Goal: Task Accomplishment & Management: Use online tool/utility

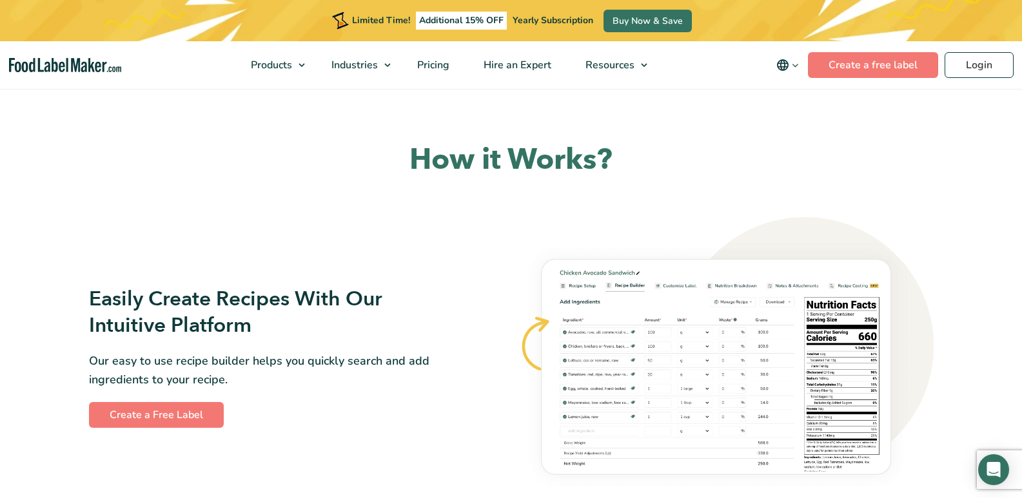
scroll to position [580, 0]
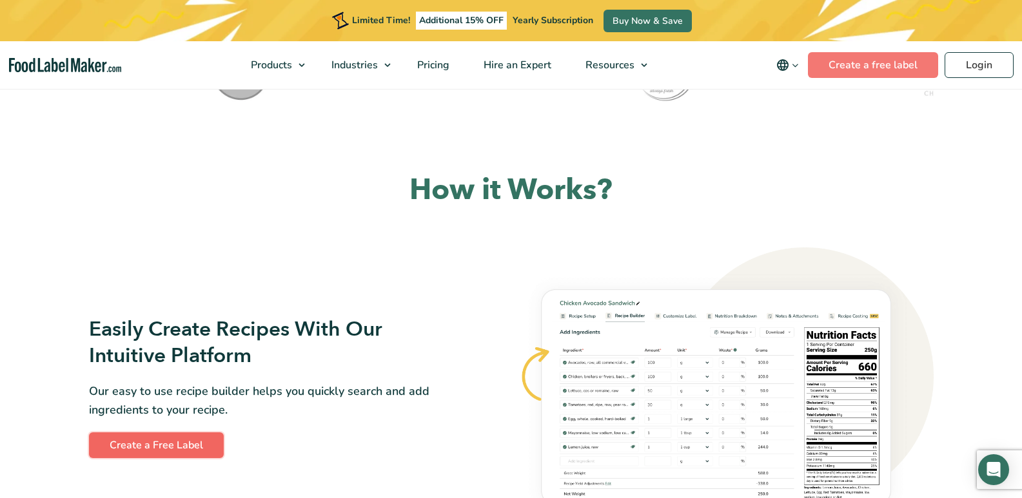
click at [152, 440] on link "Create a Free Label" at bounding box center [156, 446] width 135 height 26
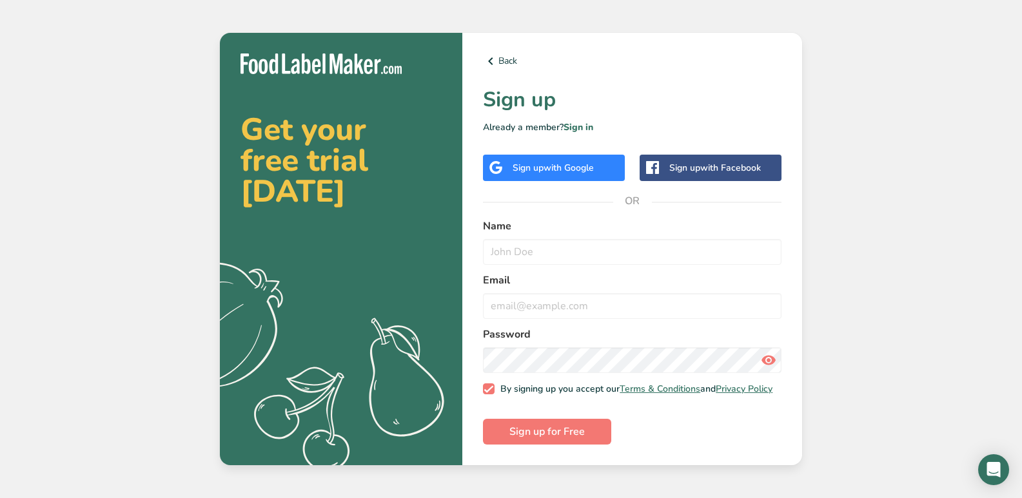
click at [574, 162] on span "with Google" at bounding box center [569, 168] width 50 height 12
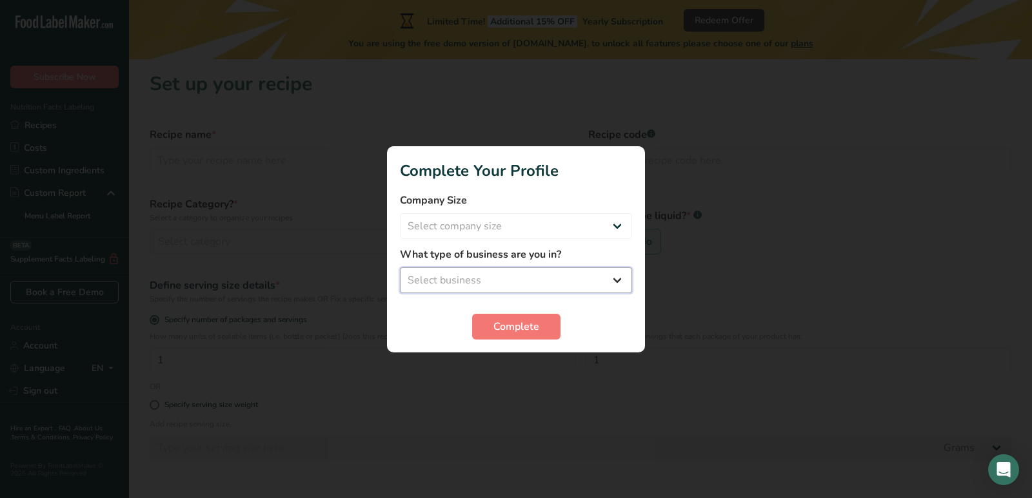
click at [484, 277] on select "Select business Packaged Food Manufacturer Restaurant & Cafe Bakery Meal Plans …" at bounding box center [516, 281] width 232 height 26
select select "1"
click at [400, 268] on select "Select business Packaged Food Manufacturer Restaurant & Cafe Bakery Meal Plans …" at bounding box center [516, 281] width 232 height 26
click at [514, 221] on select "Select company size Fewer than 10 Employees 10 to 50 Employees 51 to 500 Employ…" at bounding box center [516, 226] width 232 height 26
select select "1"
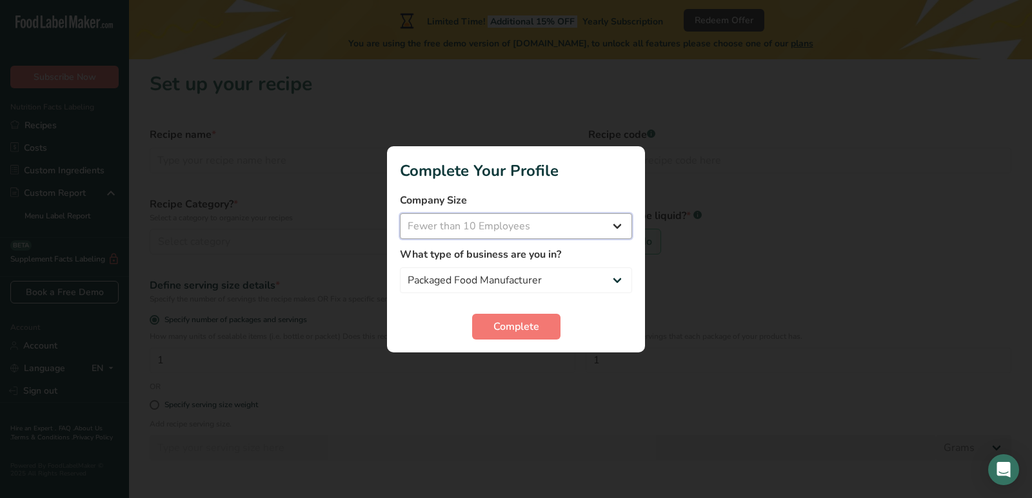
click at [400, 213] on select "Select company size Fewer than 10 Employees 10 to 50 Employees 51 to 500 Employ…" at bounding box center [516, 226] width 232 height 26
click at [502, 317] on button "Complete" at bounding box center [516, 327] width 88 height 26
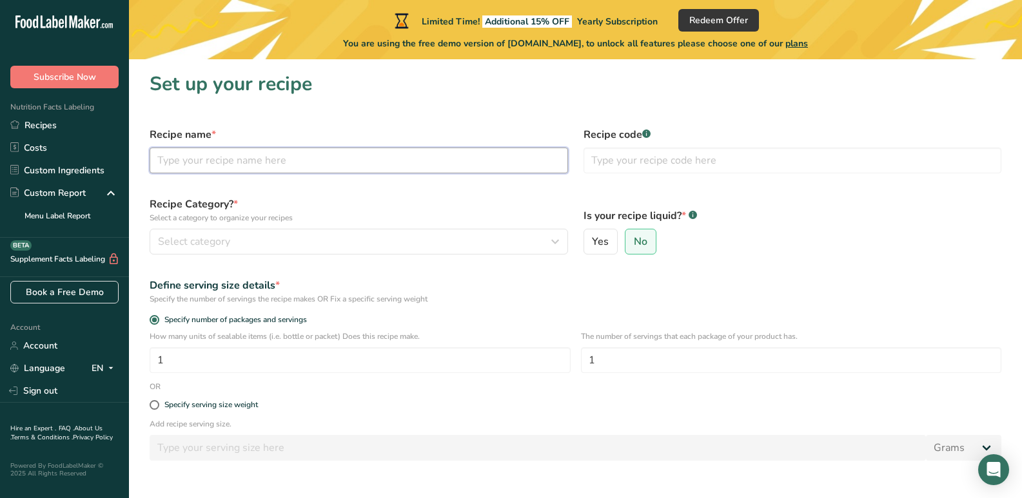
click at [257, 168] on input "text" at bounding box center [359, 161] width 418 height 26
type input "d"
type input "chocolate nutrtion bar"
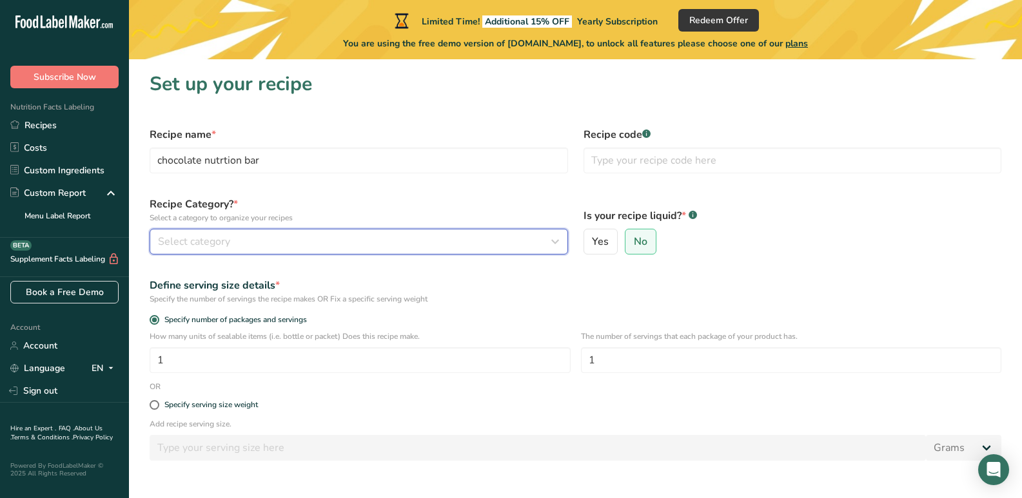
click at [186, 244] on span "Select category" at bounding box center [194, 241] width 72 height 15
click at [555, 242] on icon "button" at bounding box center [554, 241] width 15 height 23
click at [556, 242] on icon "button" at bounding box center [554, 241] width 15 height 23
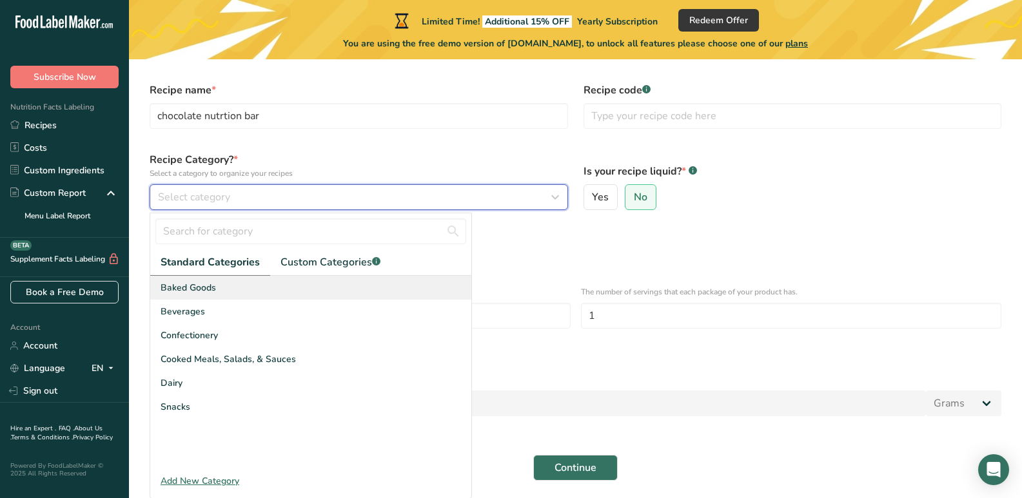
scroll to position [89, 0]
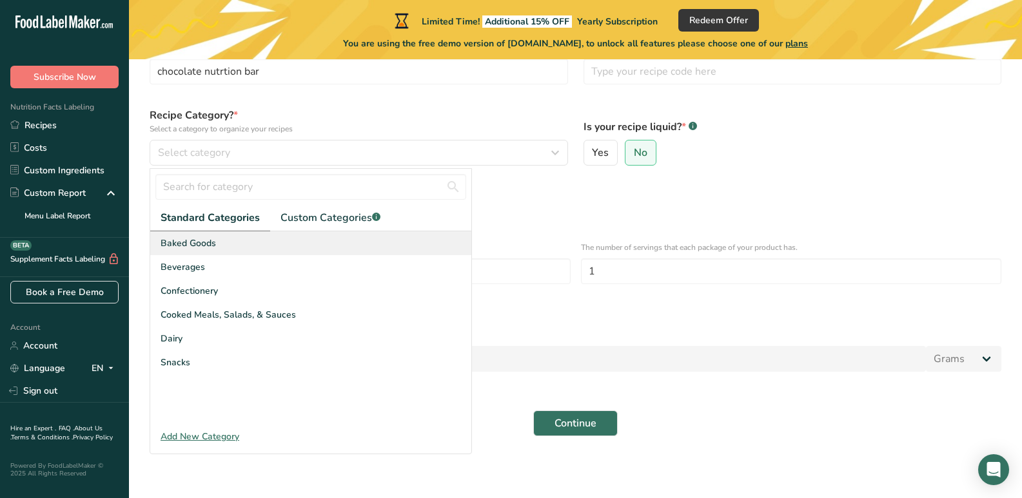
click at [241, 248] on div "Baked Goods" at bounding box center [310, 243] width 321 height 24
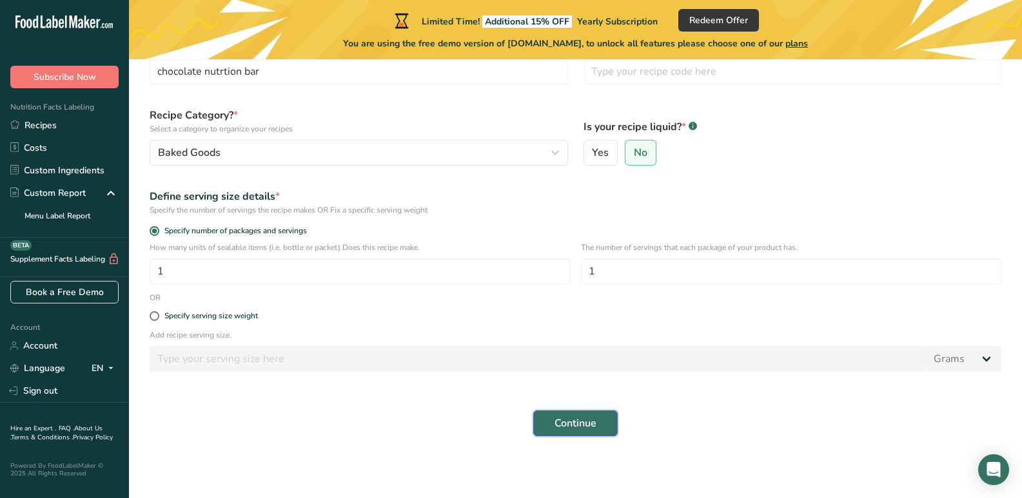
click at [571, 420] on span "Continue" at bounding box center [576, 423] width 42 height 15
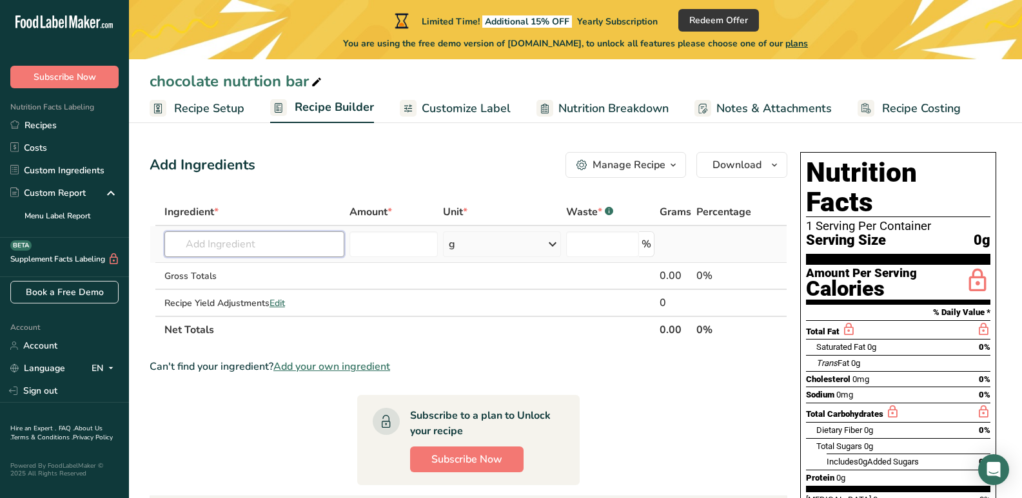
click at [252, 237] on input "text" at bounding box center [254, 244] width 181 height 26
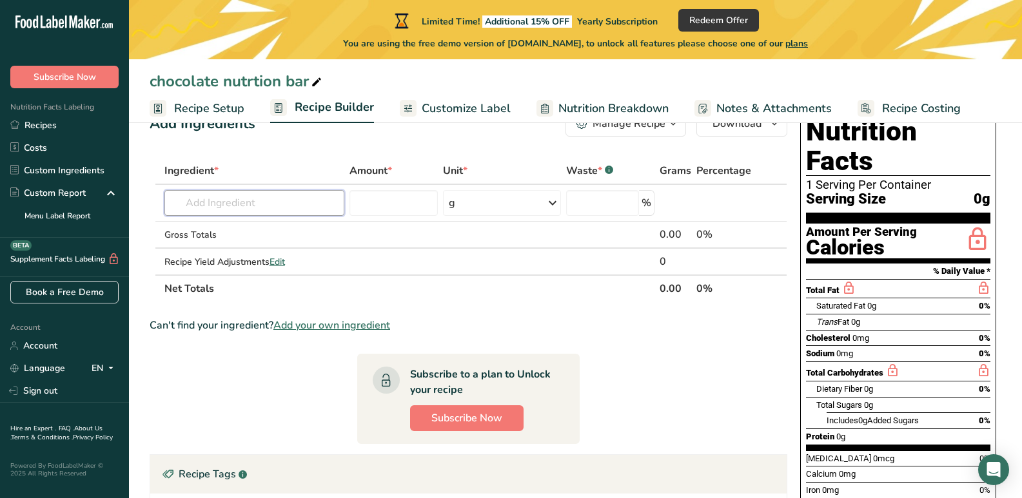
scroll to position [64, 0]
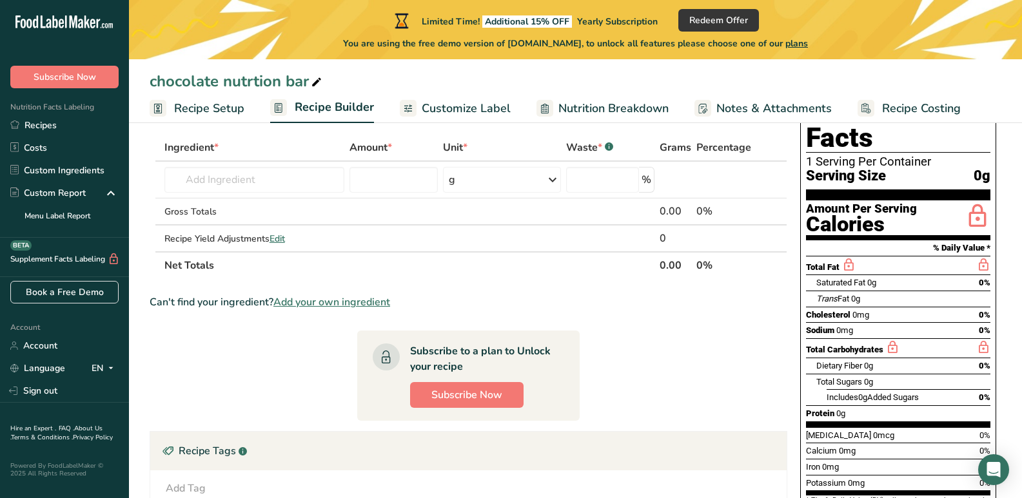
click at [854, 339] on div "Total Carbohydrates" at bounding box center [898, 348] width 184 height 19
click at [840, 376] on div "Total Sugars 0g" at bounding box center [844, 382] width 57 height 13
drag, startPoint x: 878, startPoint y: 289, endPoint x: 889, endPoint y: 399, distance: 110.8
click at [889, 399] on div "Nutrition Facts 1 Serving Per Container Serving Size 0g Amount Per Serving Calo…" at bounding box center [898, 311] width 196 height 446
click at [698, 368] on section "Ingredient * Amount * Unit * Waste * .a-a{fill:#347362;}.b-a{fill:#fff;} Grams …" at bounding box center [469, 418] width 638 height 569
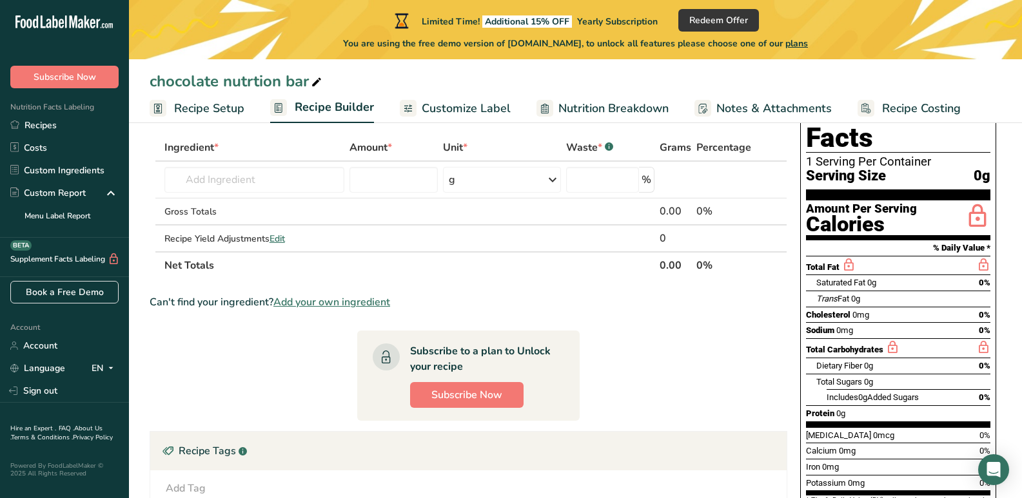
click at [889, 275] on div "Saturated Fat 0g 0%" at bounding box center [903, 283] width 174 height 16
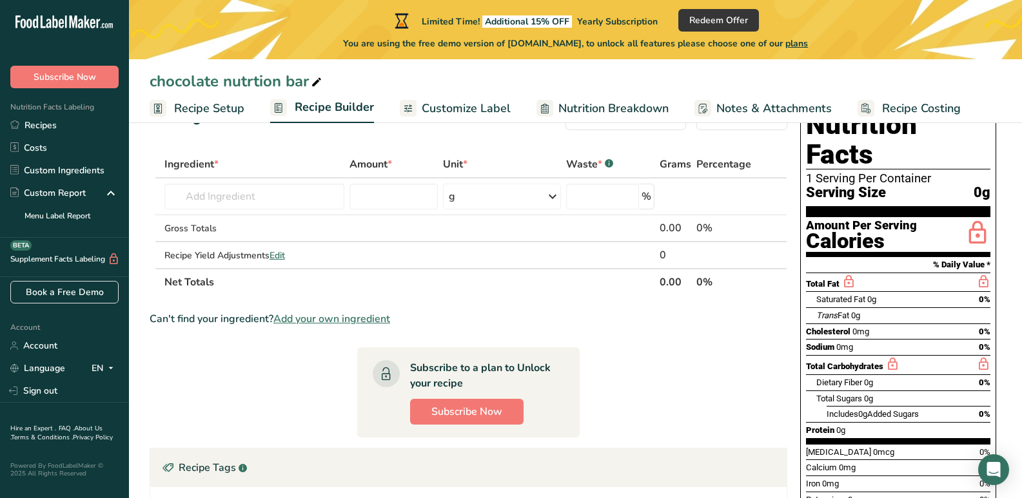
scroll to position [0, 0]
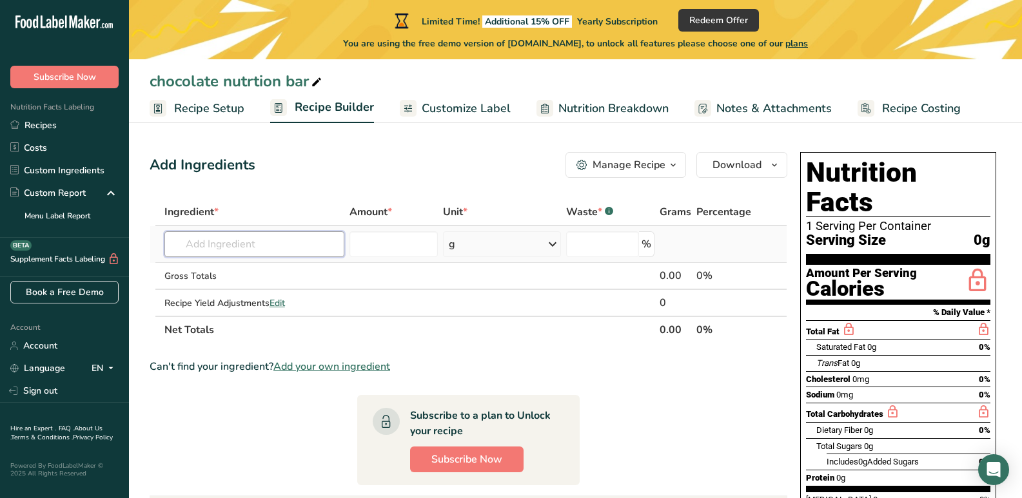
click at [248, 237] on input "text" at bounding box center [254, 244] width 181 height 26
type input "c"
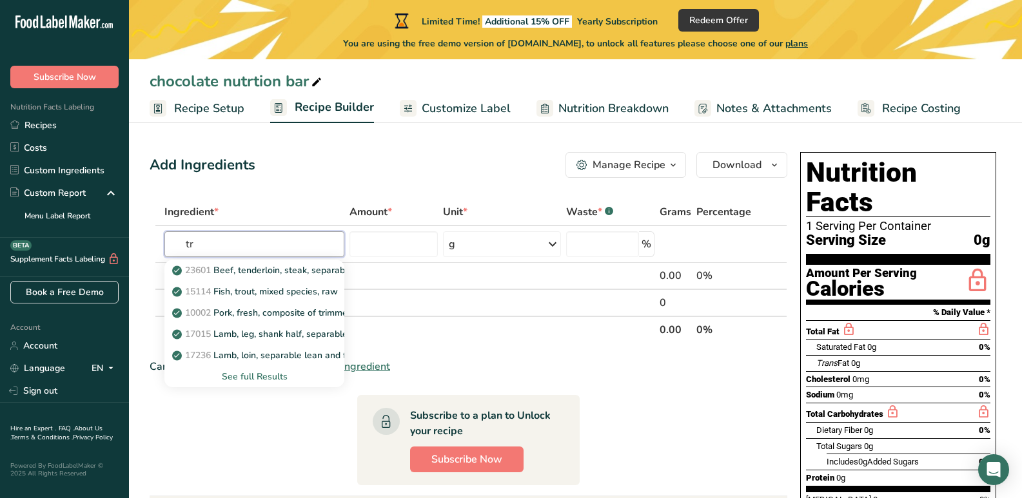
type input "t"
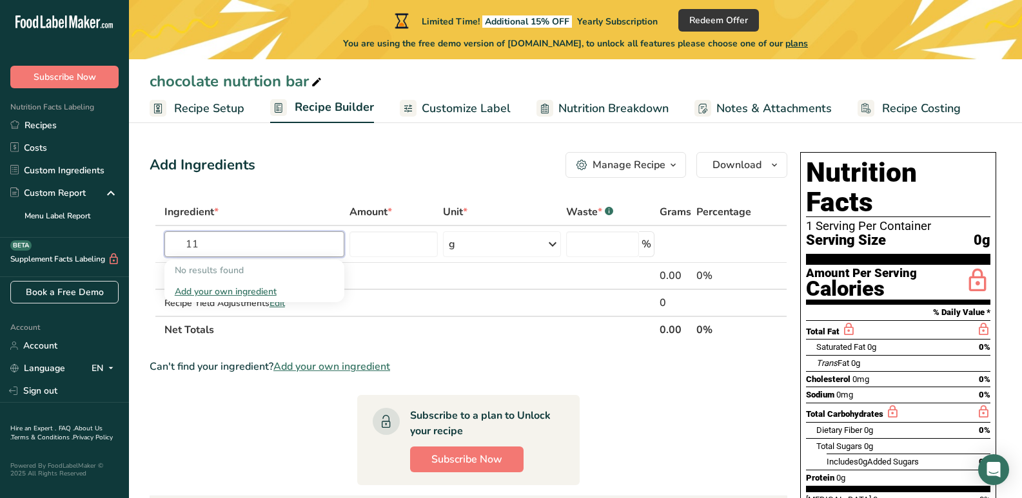
type input "1"
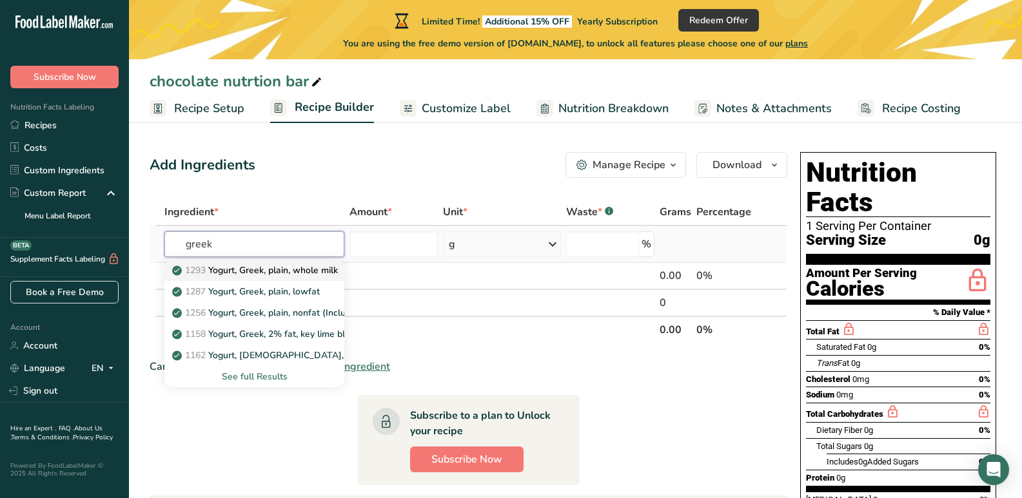
type input "greek"
click at [271, 264] on p "1293 Yogurt, Greek, plain, whole milk" at bounding box center [256, 271] width 163 height 14
type input "Yogurt, Greek, plain, whole milk"
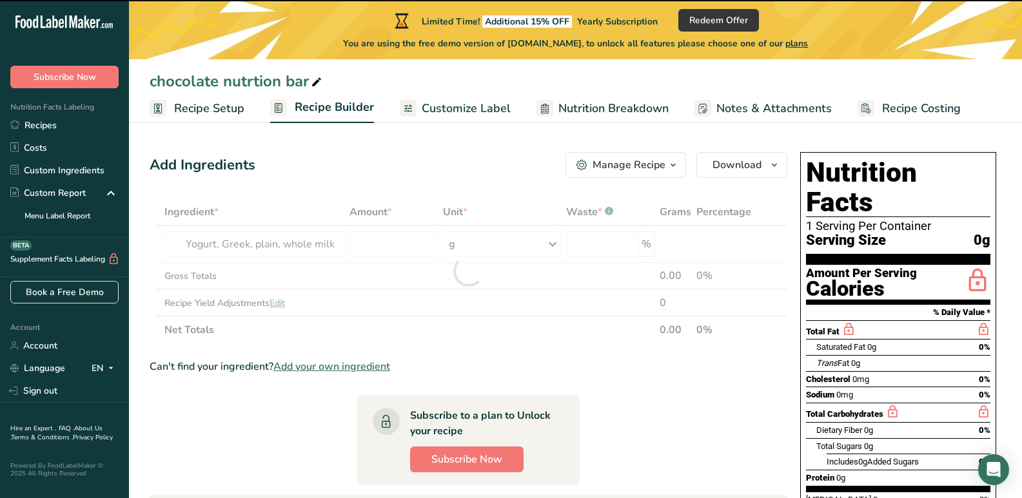
type input "0"
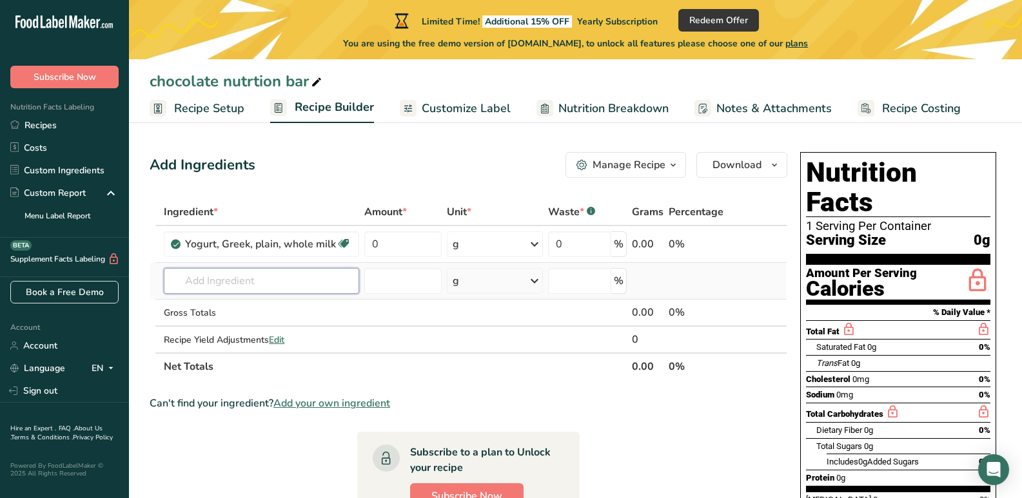
click at [246, 286] on input "text" at bounding box center [261, 281] width 195 height 26
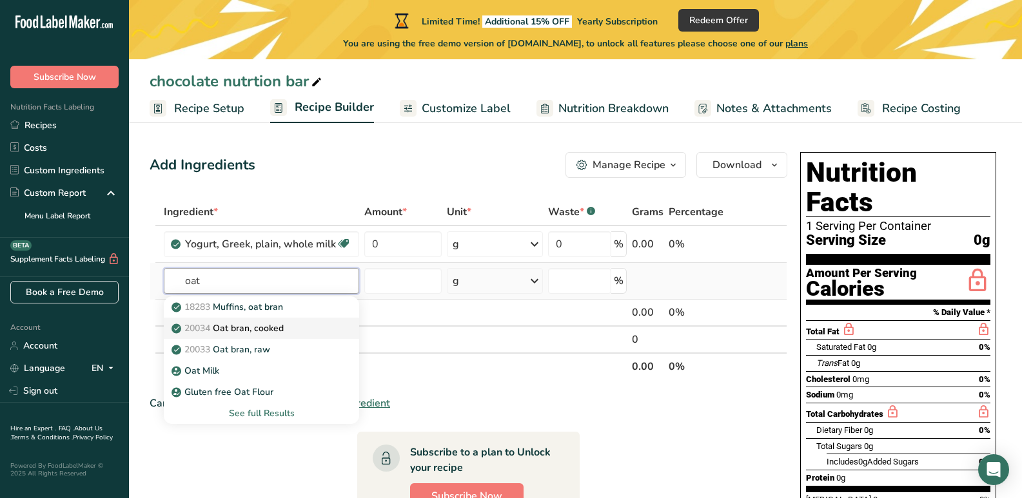
type input "oat"
click at [331, 326] on link "20034 Oat bran, cooked" at bounding box center [261, 328] width 195 height 21
type input "Oat bran, cooked"
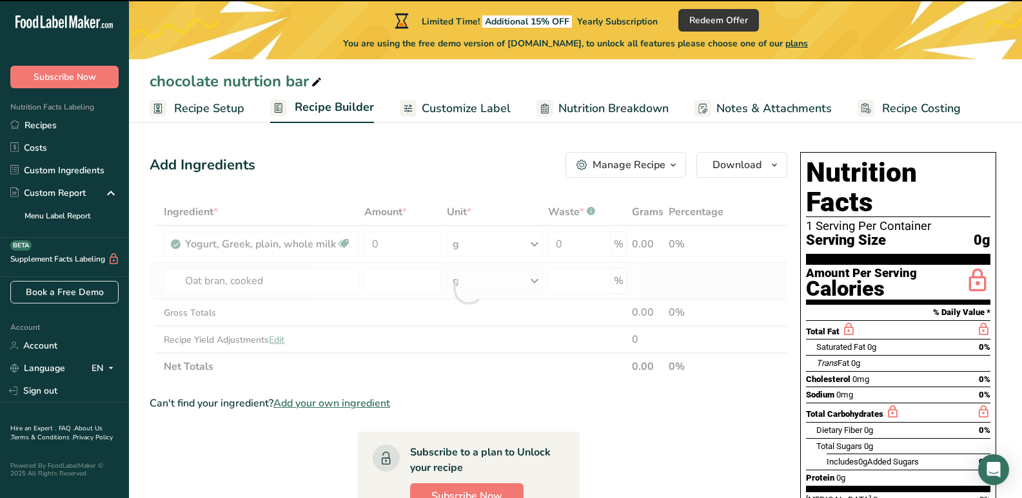
type input "0"
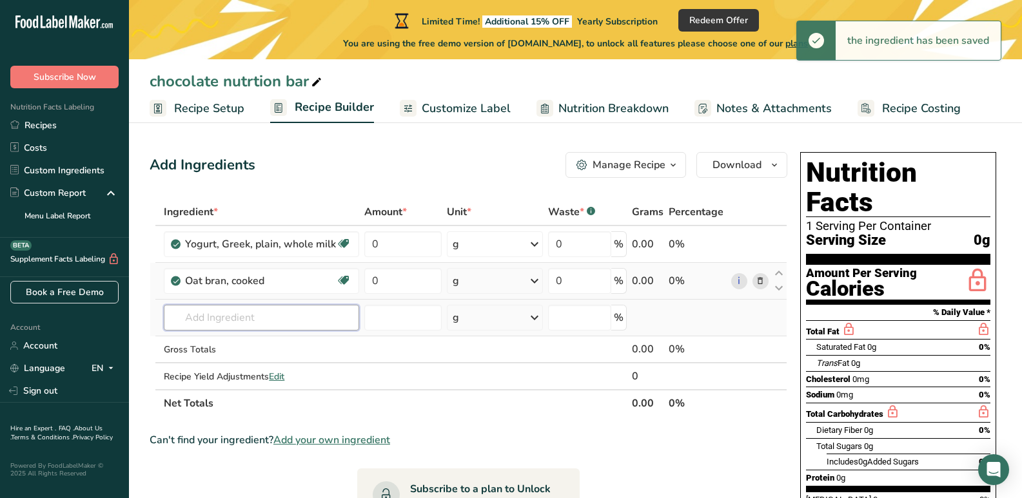
click at [267, 318] on input "text" at bounding box center [261, 318] width 195 height 26
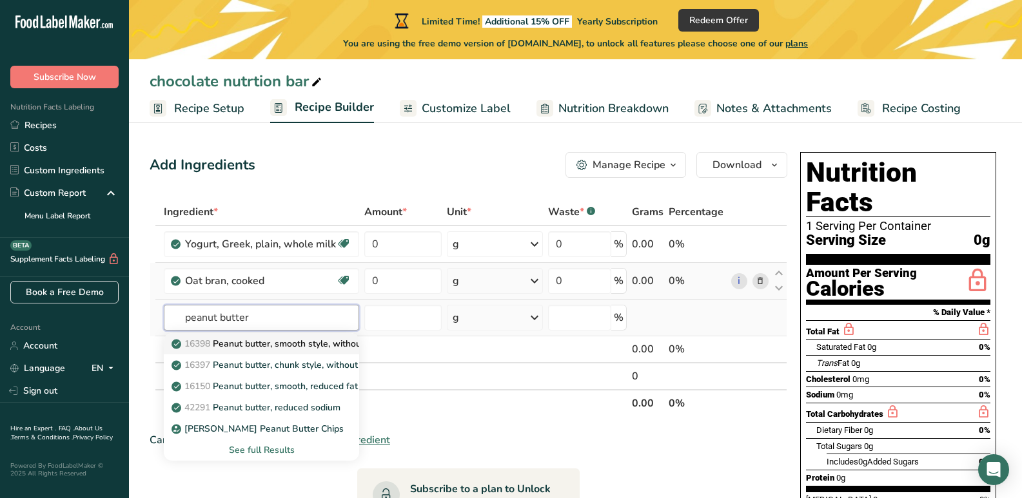
type input "peanut butter"
click at [299, 340] on p "16398 Peanut butter, smooth style, without salt" at bounding box center [278, 344] width 208 height 14
type input "Peanut butter, smooth style, without salt"
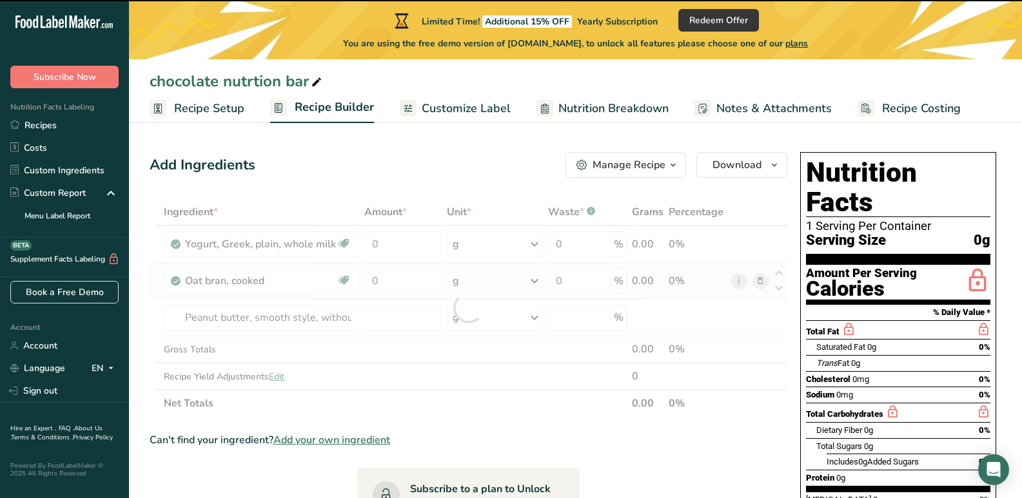
type input "0"
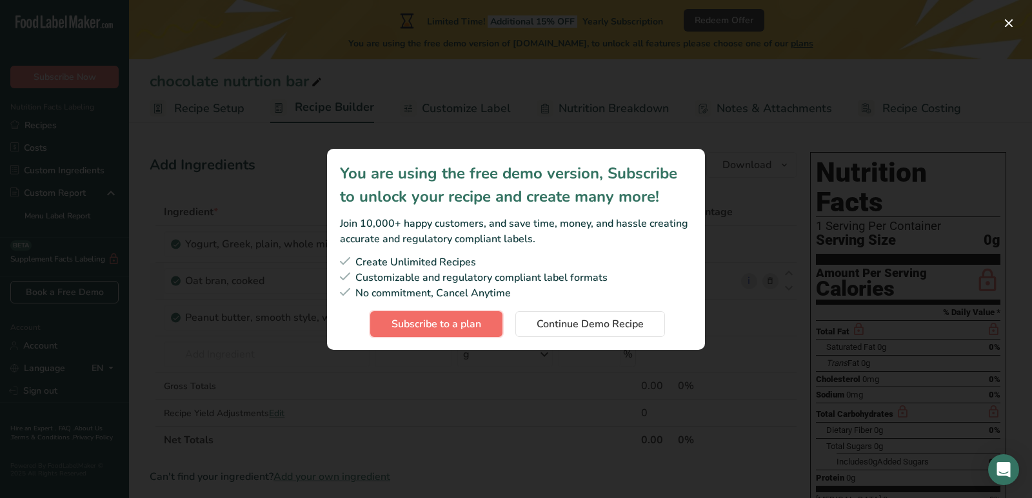
click at [464, 324] on span "Subscribe to a plan" at bounding box center [436, 324] width 90 height 15
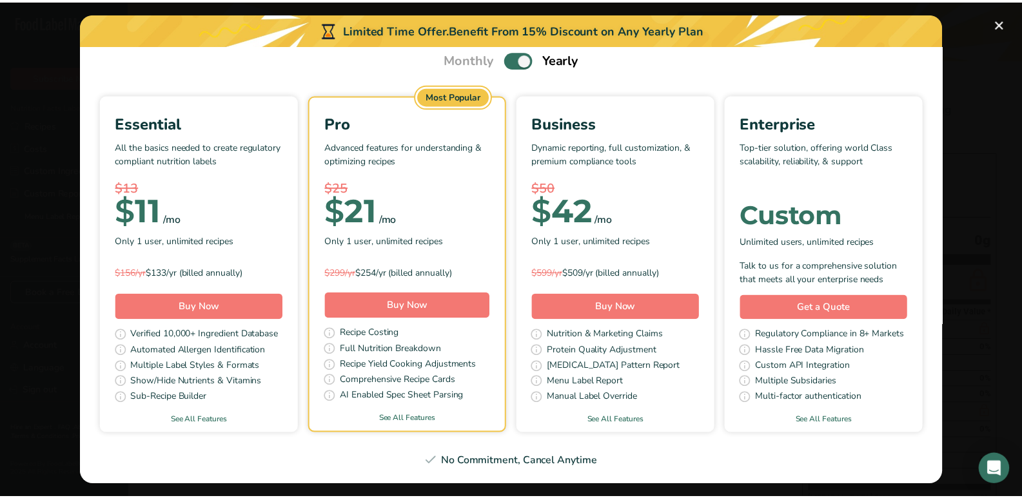
scroll to position [399, 0]
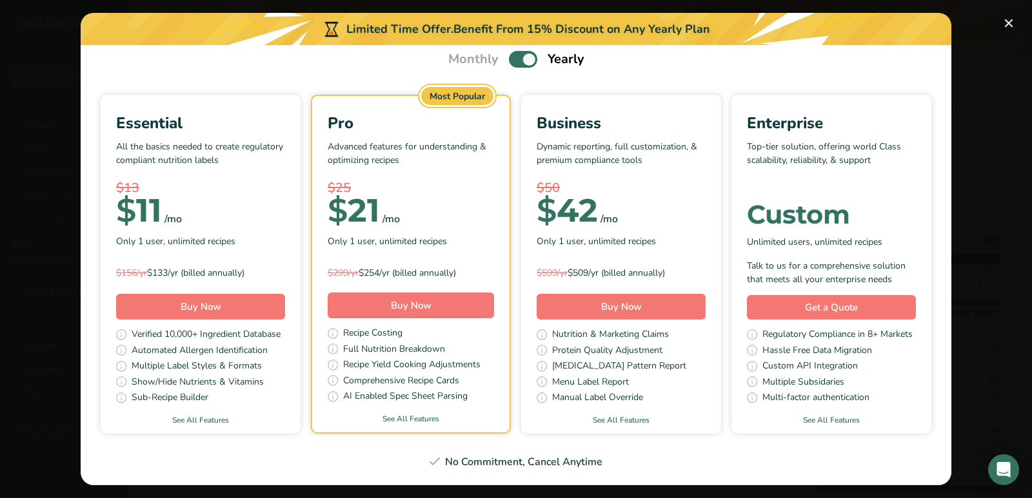
click at [1014, 25] on button "Pick Your Pricing Plan Modal" at bounding box center [1008, 23] width 21 height 21
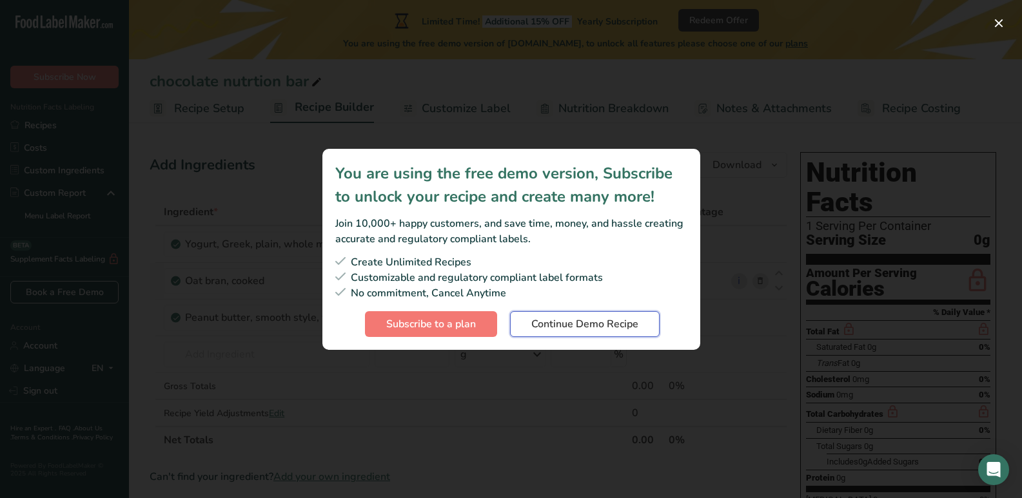
click at [585, 330] on span "Continue Demo Recipe" at bounding box center [584, 324] width 107 height 15
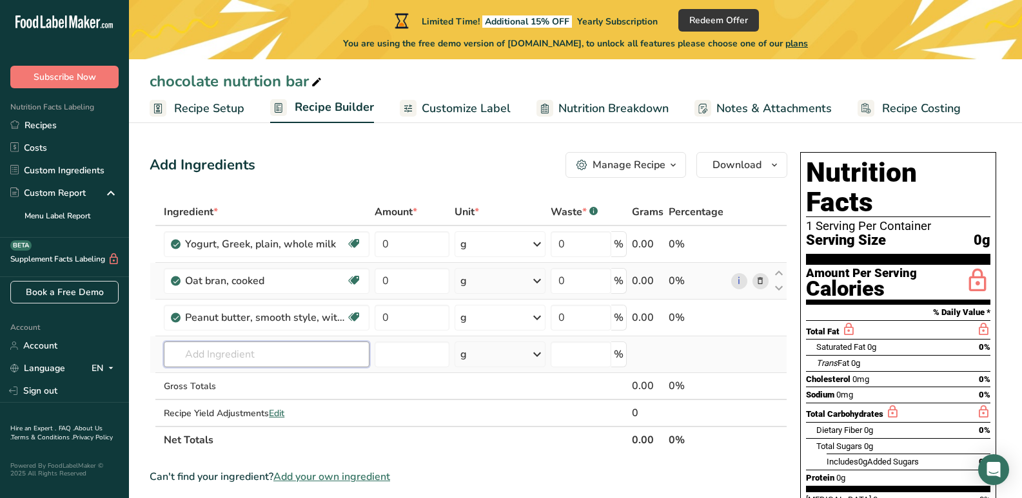
click at [201, 366] on input "text" at bounding box center [267, 355] width 206 height 26
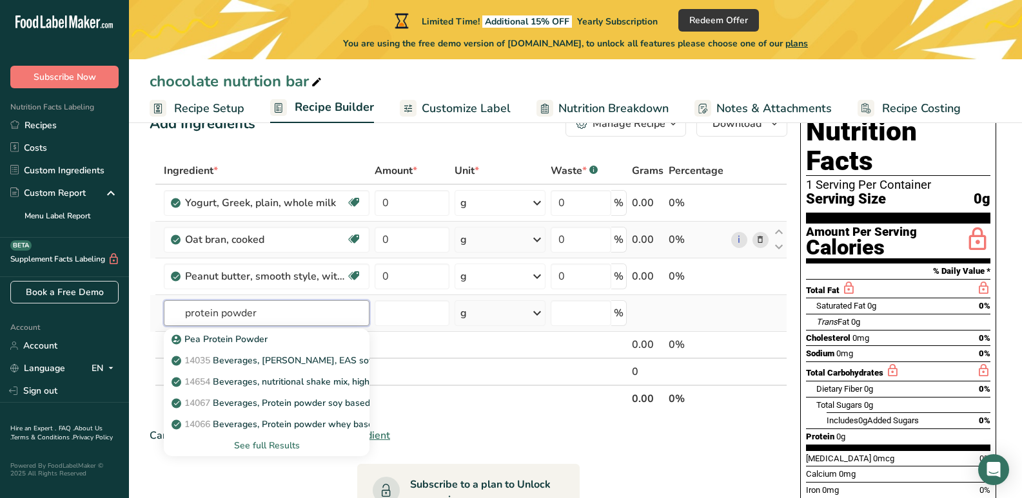
scroll to position [64, 0]
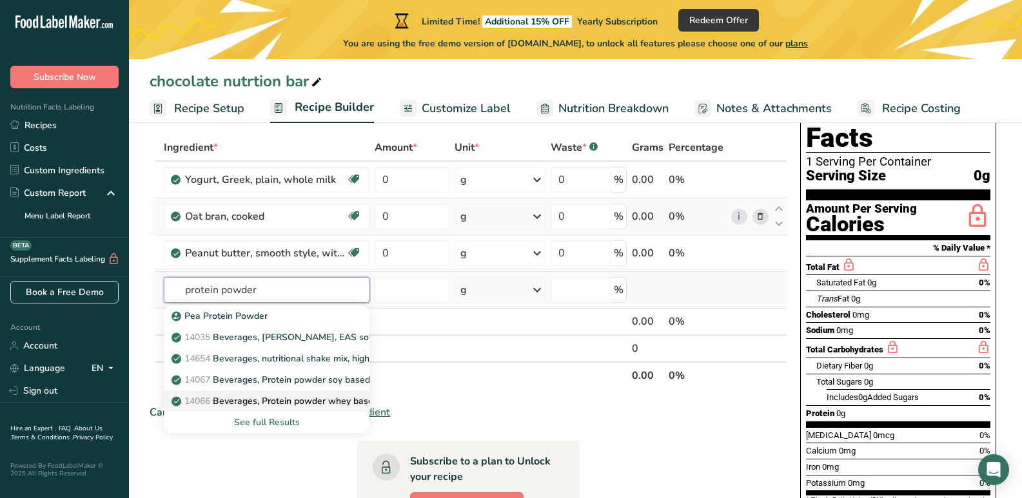
type input "protein powder"
click at [292, 394] on link "14066 Beverages, Protein powder whey based" at bounding box center [267, 401] width 206 height 21
type input "Beverages, Protein powder whey based"
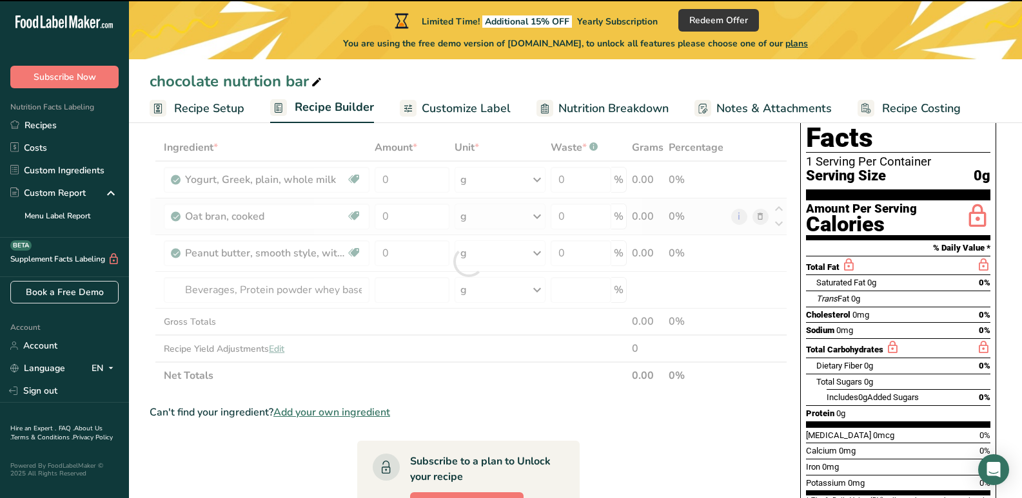
type input "0"
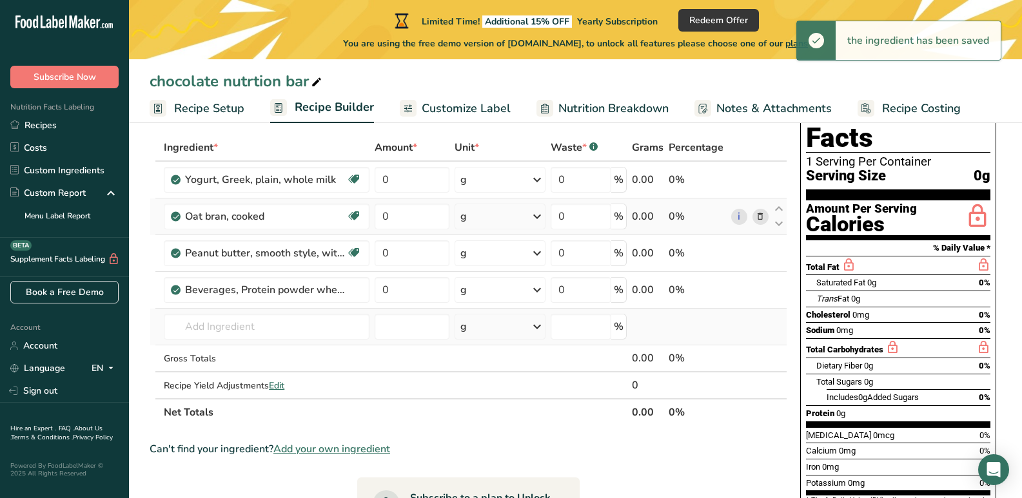
scroll to position [129, 0]
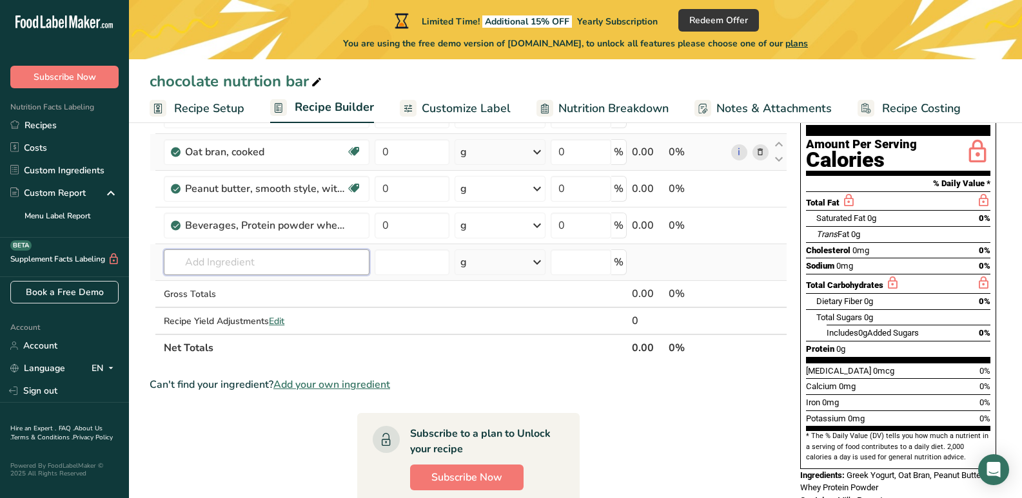
click at [204, 259] on input "text" at bounding box center [267, 263] width 206 height 26
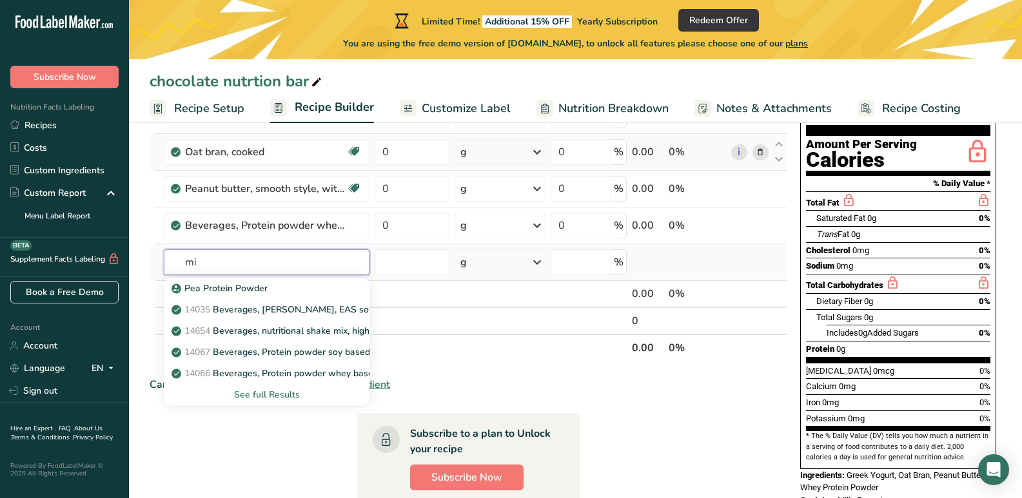
type input "m"
type input "a"
